Goal: Check status: Check status

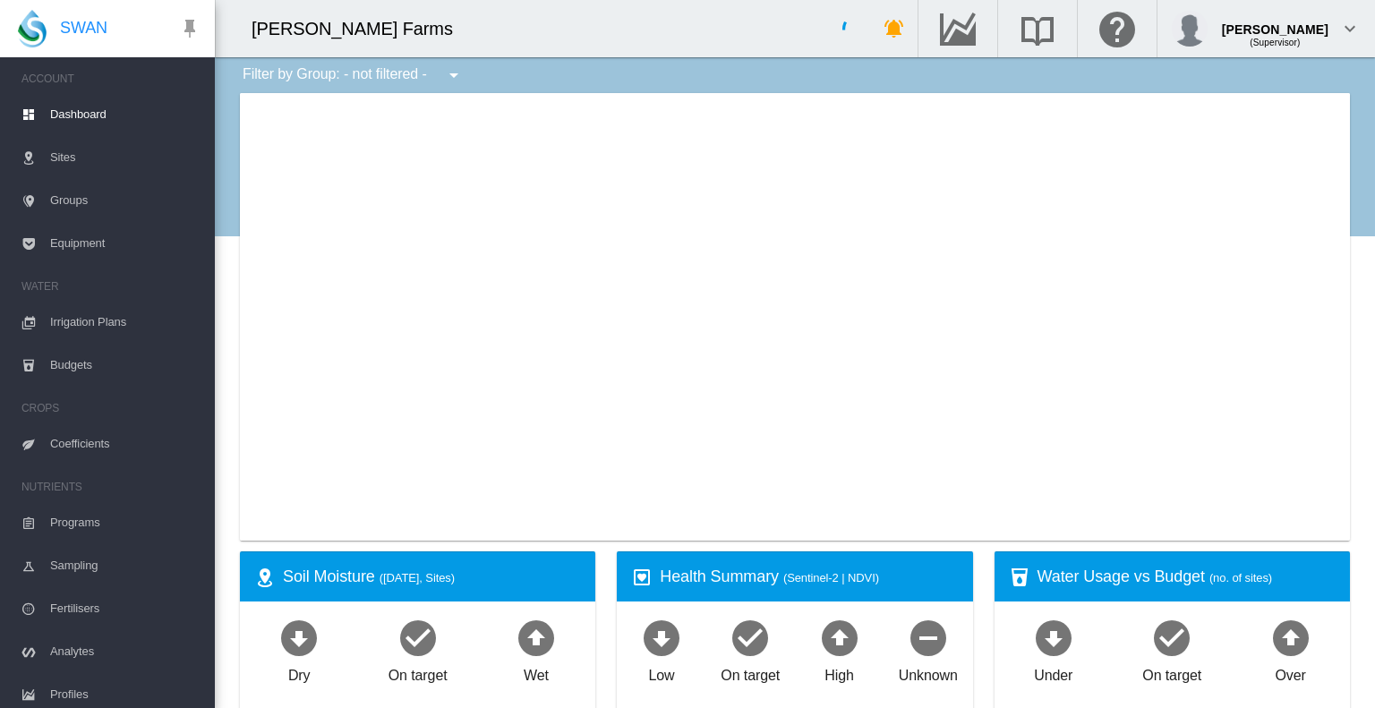
type input "**********"
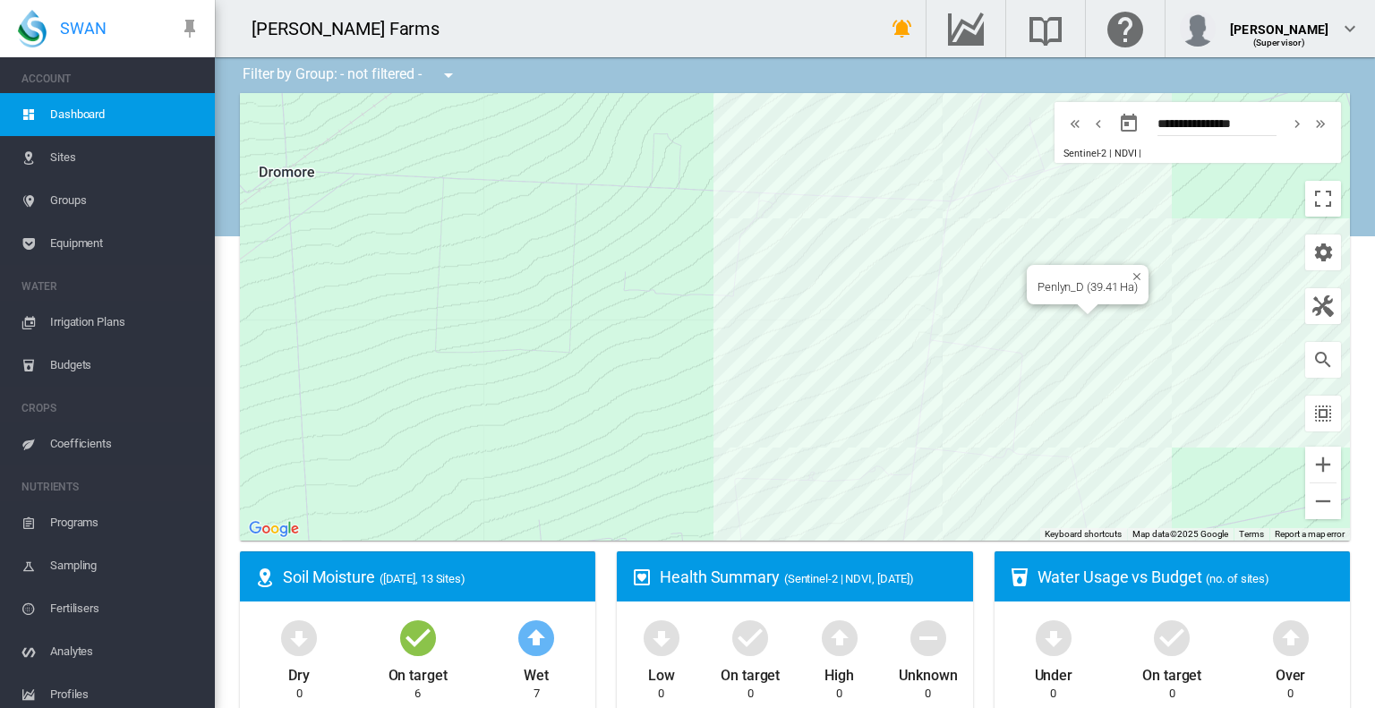
click at [1068, 311] on div "Penlyn_D (39.41 Ha)" at bounding box center [795, 316] width 1110 height 447
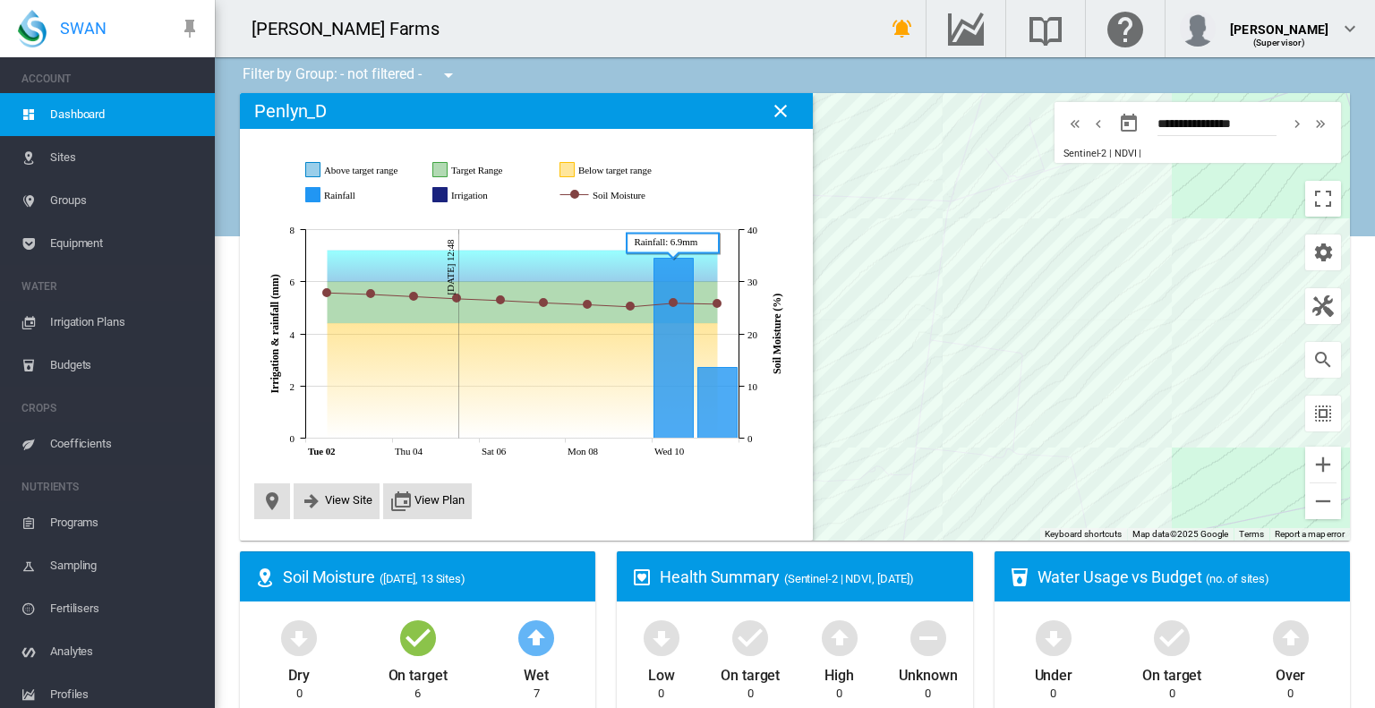
scroll to position [89, 0]
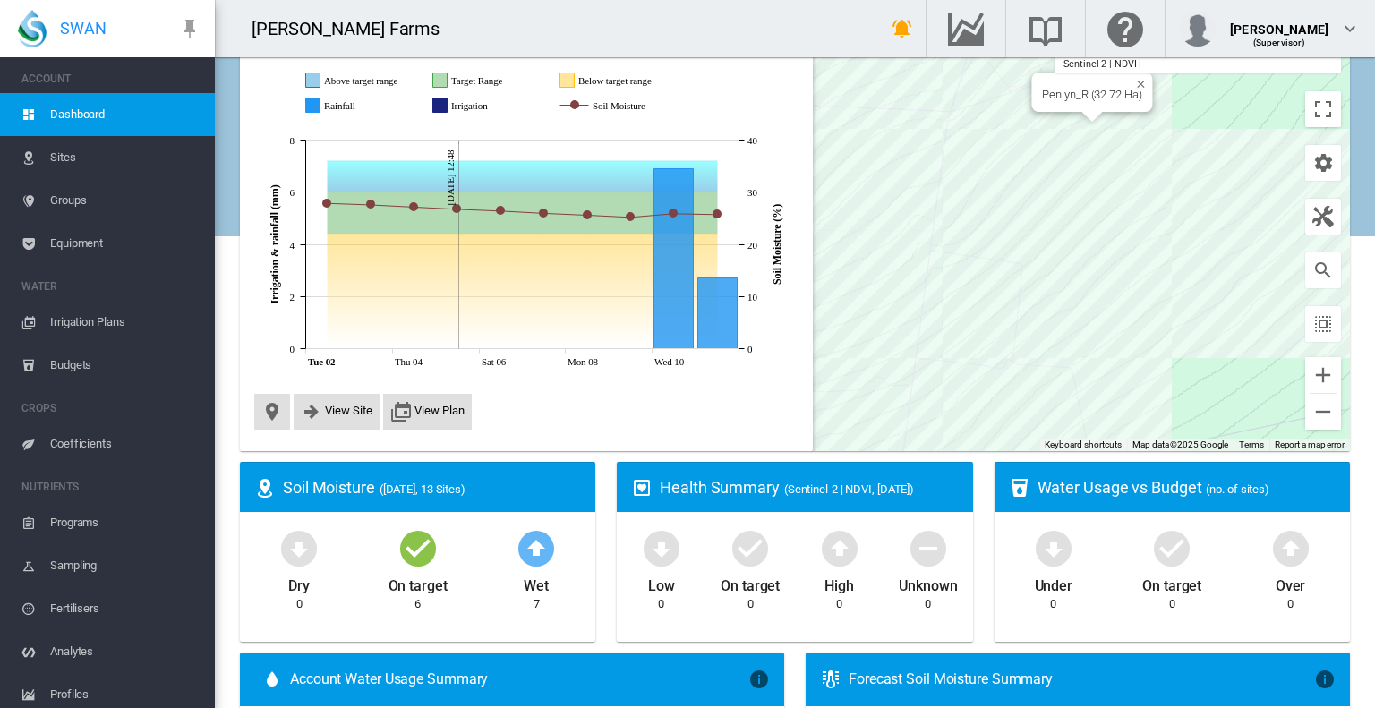
click at [1049, 117] on div "Penlyn_R (32.72 Ha)" at bounding box center [795, 227] width 1110 height 447
click at [1119, 150] on div "Penlyn_P (39.7 Ha)" at bounding box center [1101, 137] width 115 height 39
click at [1092, 165] on div at bounding box center [1102, 163] width 22 height 11
click at [1103, 175] on div "Penlyn_P (39.7 Ha)" at bounding box center [795, 227] width 1110 height 447
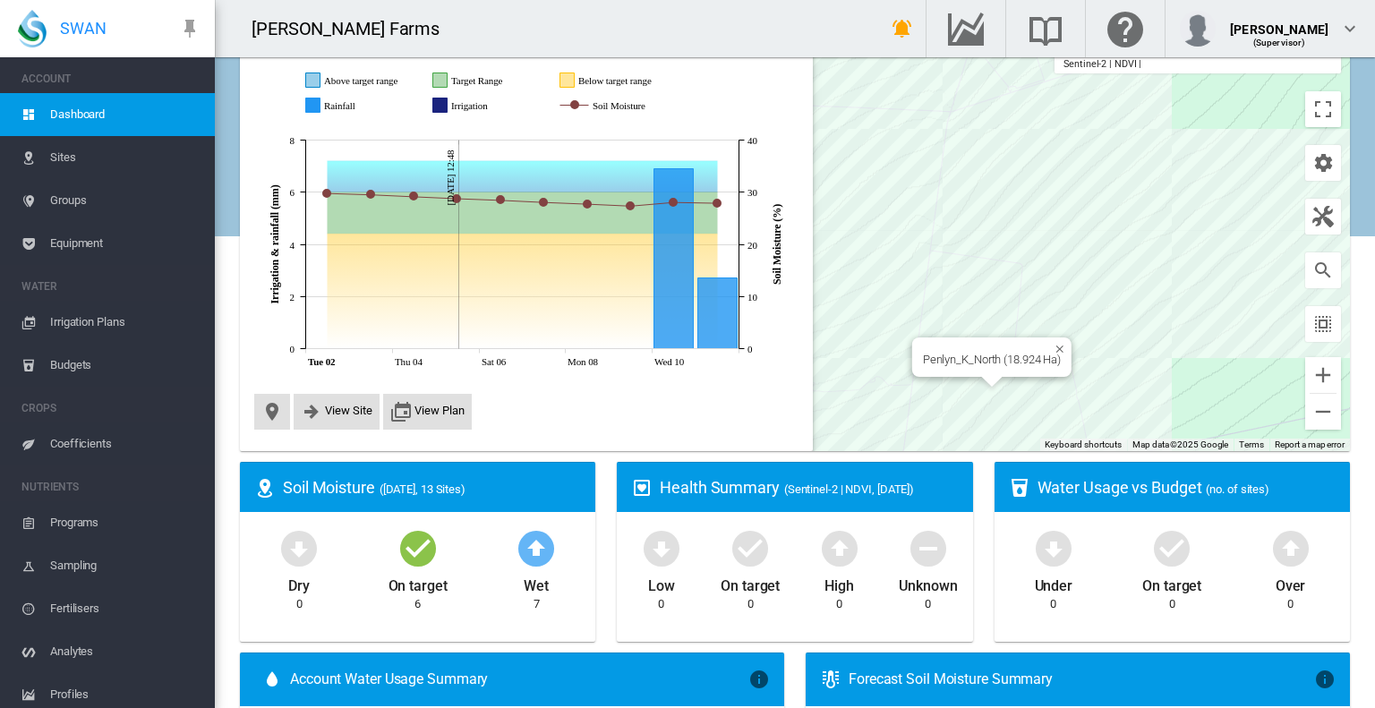
click at [967, 393] on div "Penlyn_K_North (18.924 Ha)" at bounding box center [795, 227] width 1110 height 447
click at [952, 440] on div "Penlyn_K_South (38.797 Ha)" at bounding box center [795, 227] width 1110 height 447
click at [1007, 431] on div "Penlyn_H (38 Ha)" at bounding box center [795, 227] width 1110 height 447
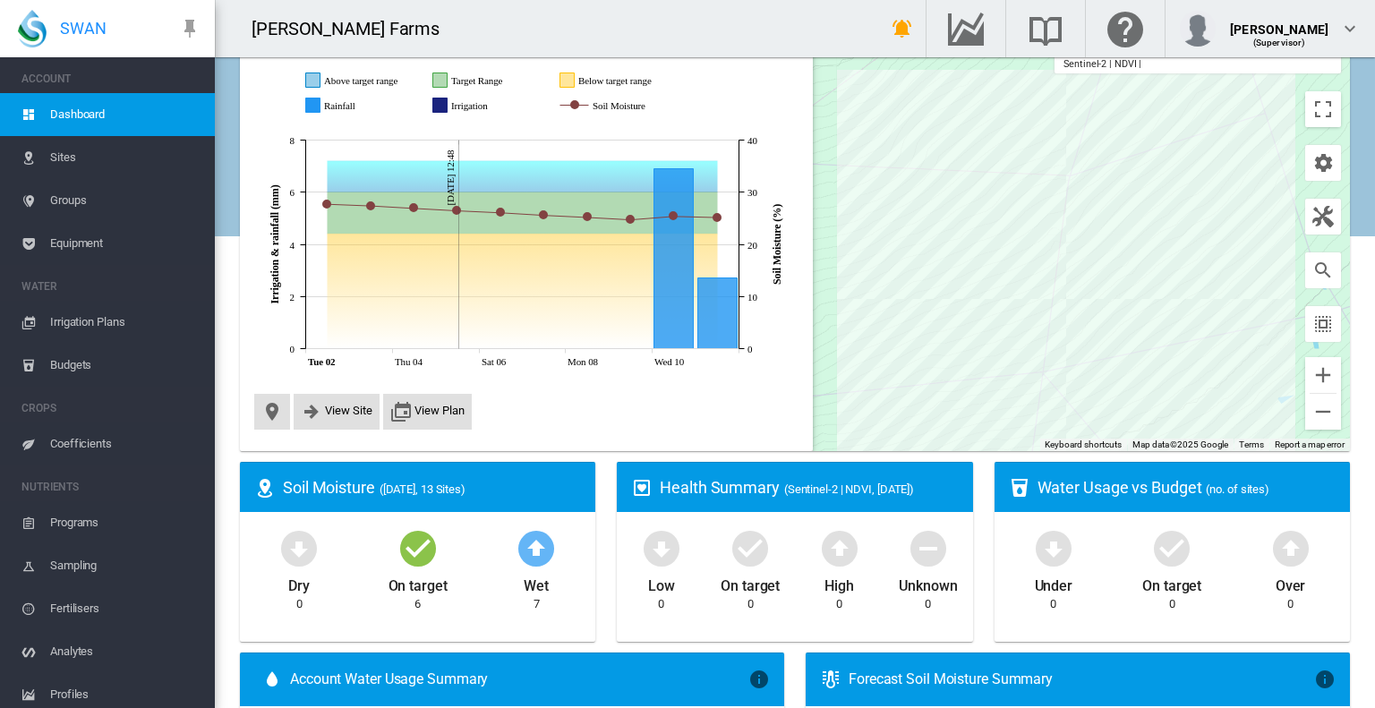
drag, startPoint x: 1238, startPoint y: 169, endPoint x: 1207, endPoint y: 206, distance: 47.7
click at [1207, 206] on div at bounding box center [795, 227] width 1110 height 447
click at [1070, 225] on div "Penlyn_F (43.6 Ha)" at bounding box center [1093, 208] width 114 height 39
click at [1072, 232] on div "Penlyn_F (43.6 Ha)" at bounding box center [795, 227] width 1110 height 447
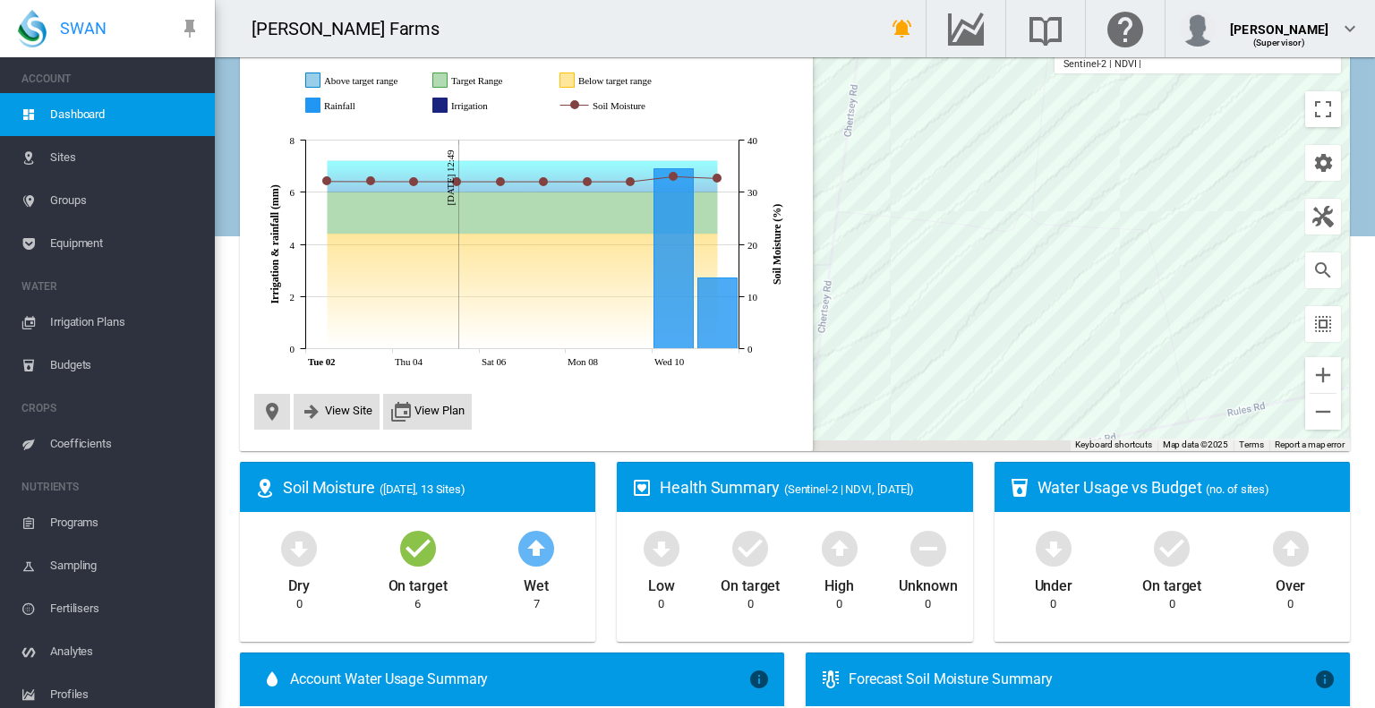
drag, startPoint x: 1199, startPoint y: 340, endPoint x: 1157, endPoint y: 179, distance: 166.5
click at [1157, 179] on div at bounding box center [795, 227] width 1110 height 447
click at [1092, 315] on div "Penlyn_H (38 Ha)" at bounding box center [795, 227] width 1110 height 447
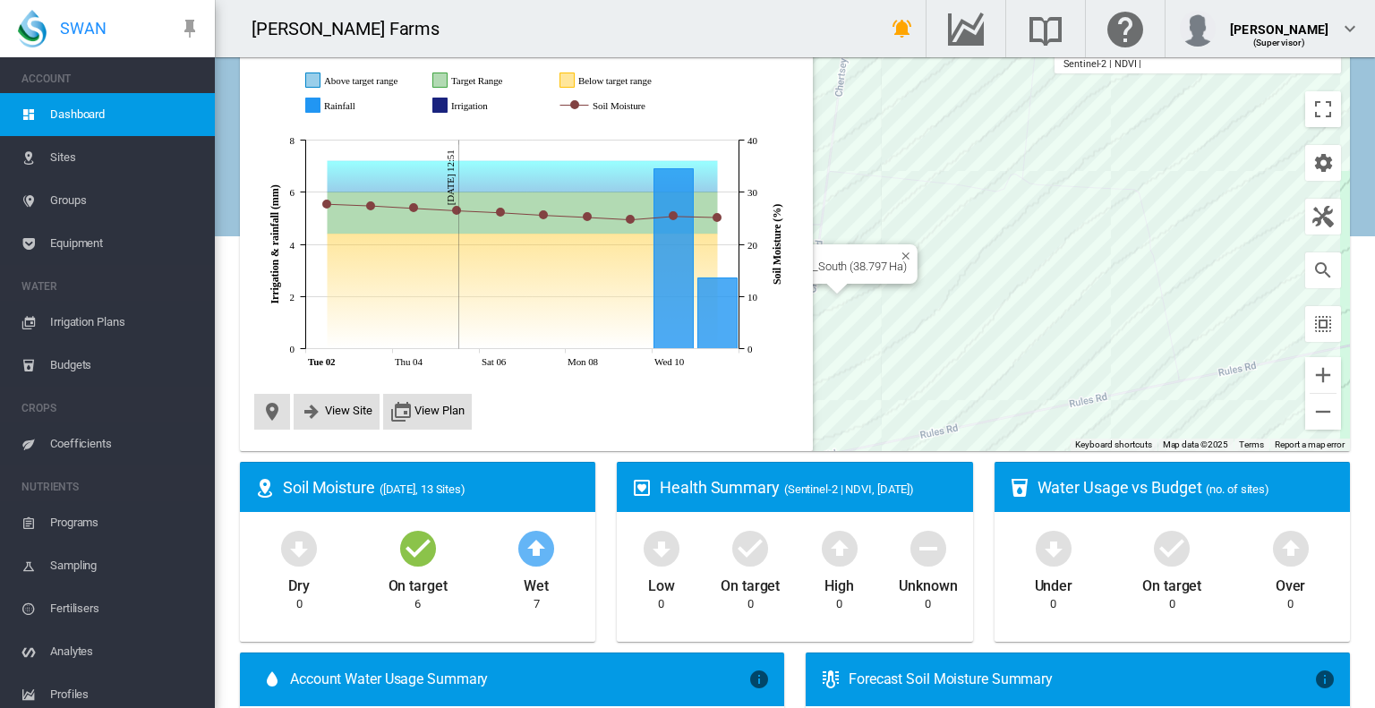
click at [906, 310] on div "Penlyn_K_South (38.797 Ha)" at bounding box center [795, 227] width 1110 height 447
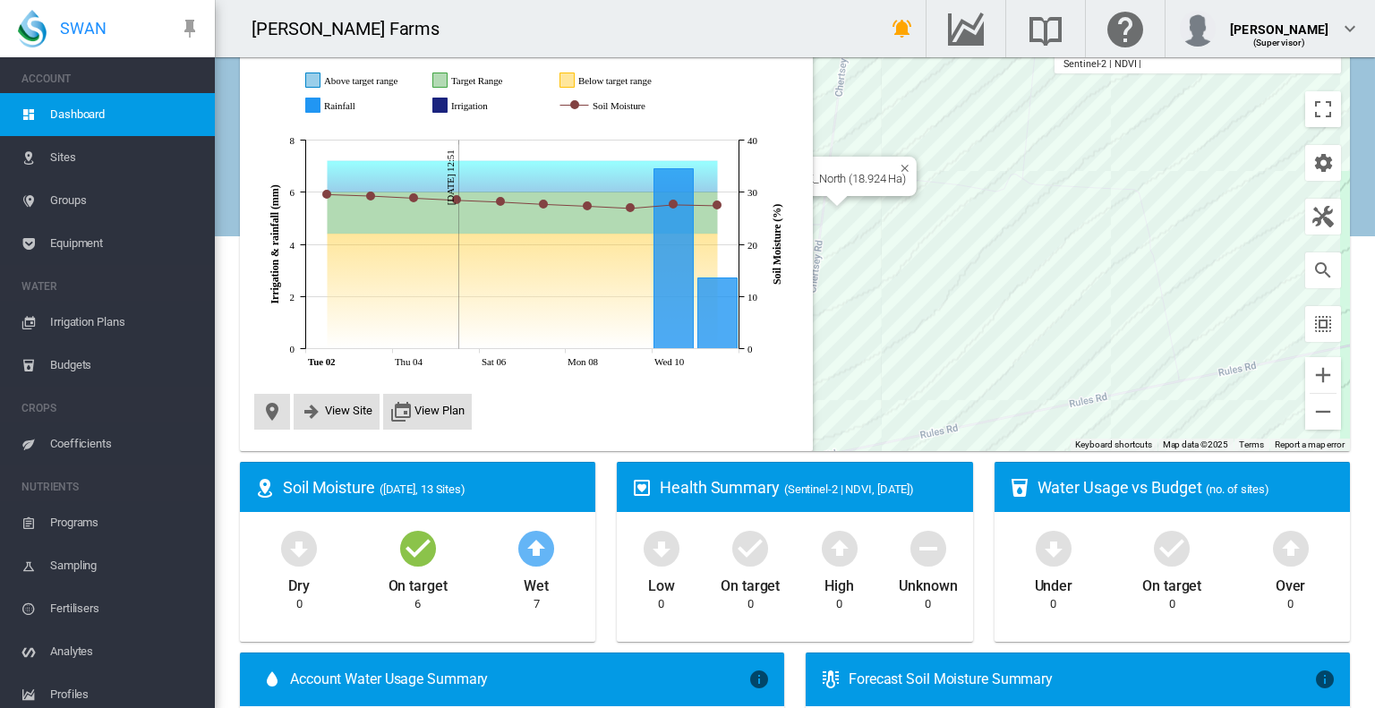
click at [891, 227] on div "Penlyn_K_North (18.924 Ha)" at bounding box center [795, 227] width 1110 height 447
click at [866, 195] on div at bounding box center [795, 227] width 1110 height 447
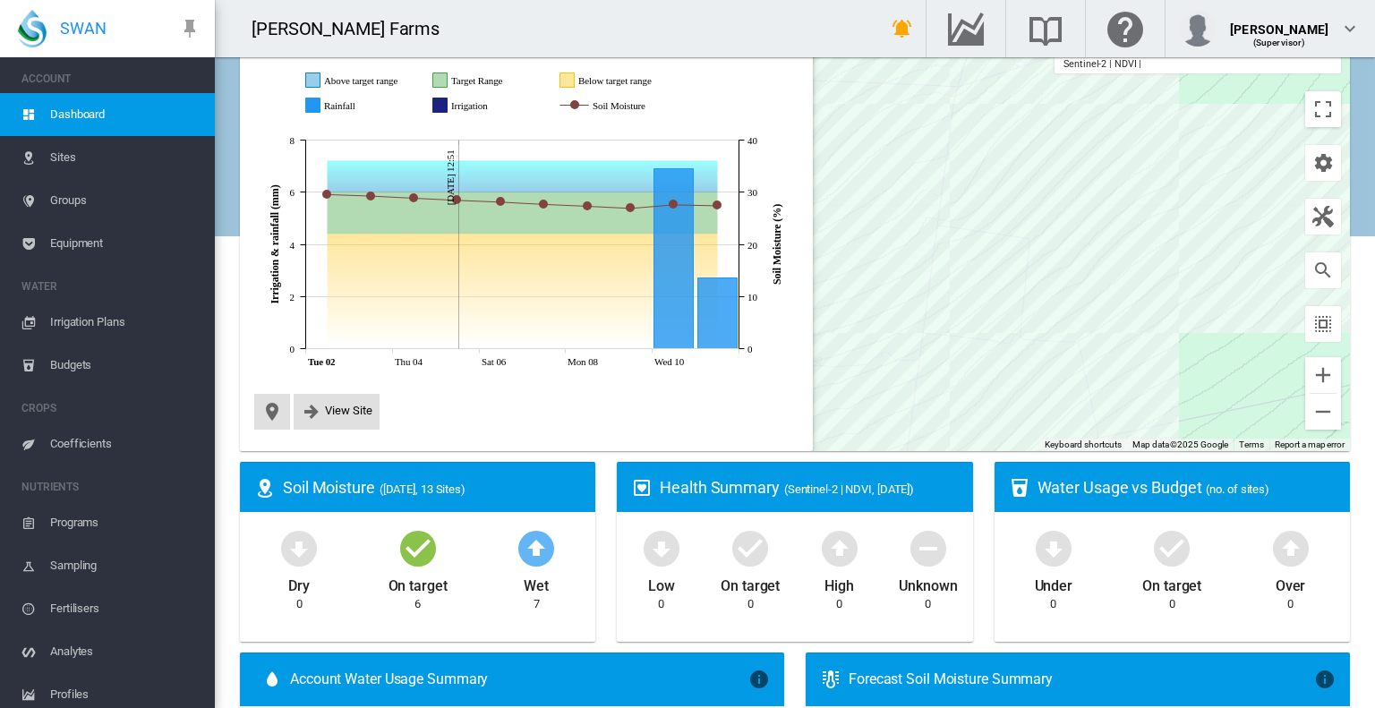
drag, startPoint x: 1181, startPoint y: 216, endPoint x: 1151, endPoint y: 389, distance: 176.3
click at [1151, 389] on div at bounding box center [795, 227] width 1110 height 447
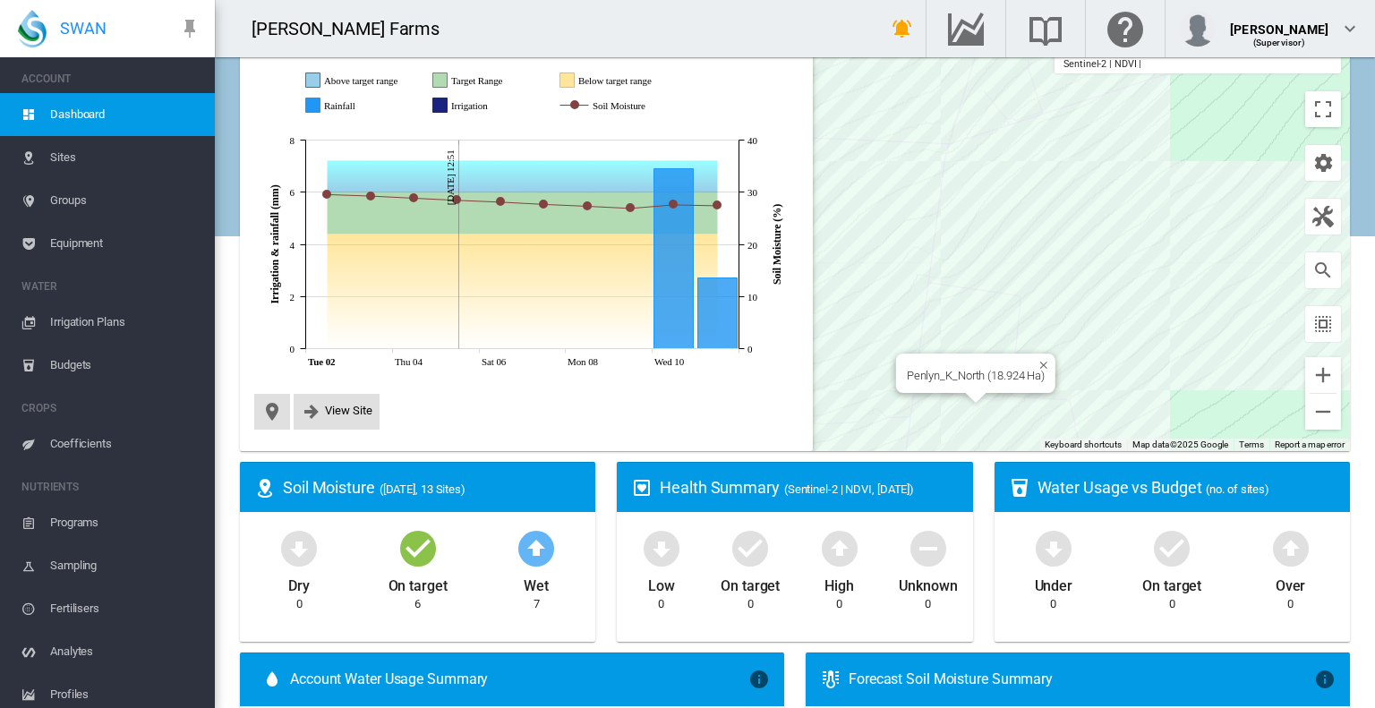
click at [967, 416] on div "Penlyn_K_North (18.924 Ha)" at bounding box center [795, 227] width 1110 height 447
